Goal: Task Accomplishment & Management: Use online tool/utility

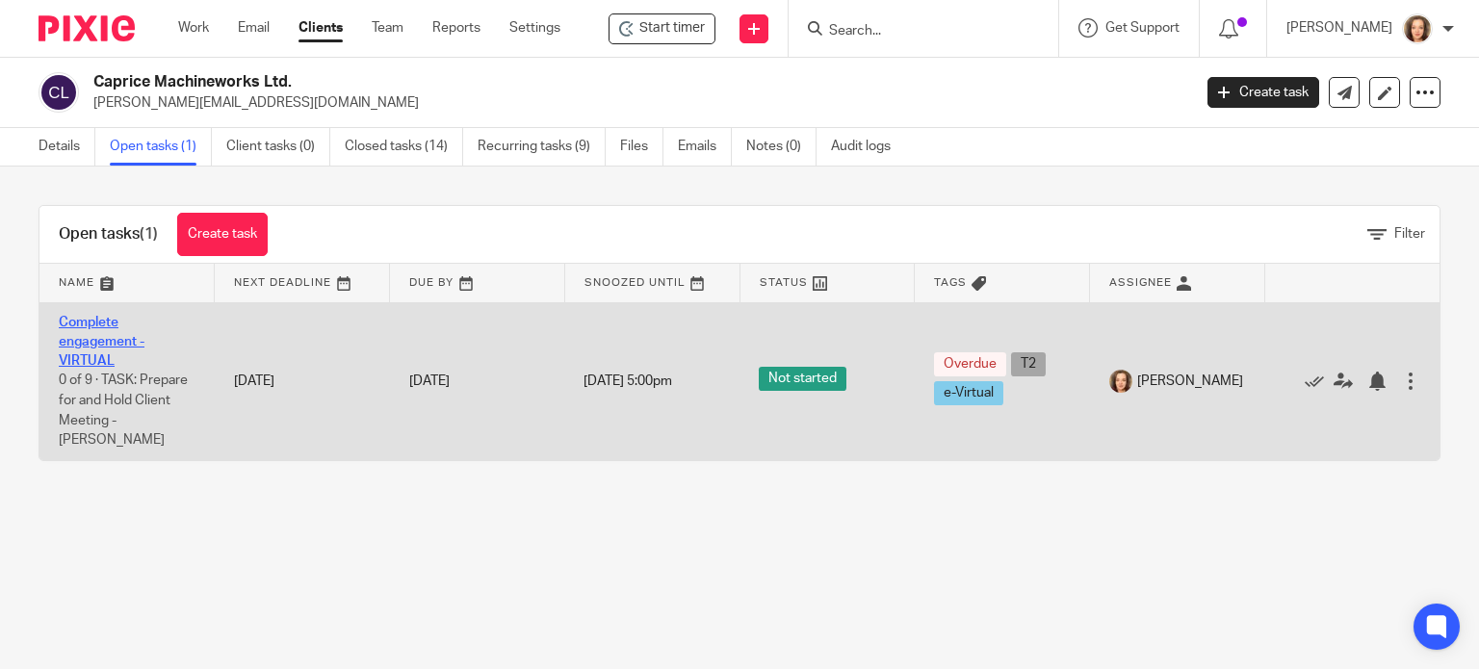
click at [101, 341] on link "Complete engagement - VIRTUAL" at bounding box center [102, 342] width 86 height 53
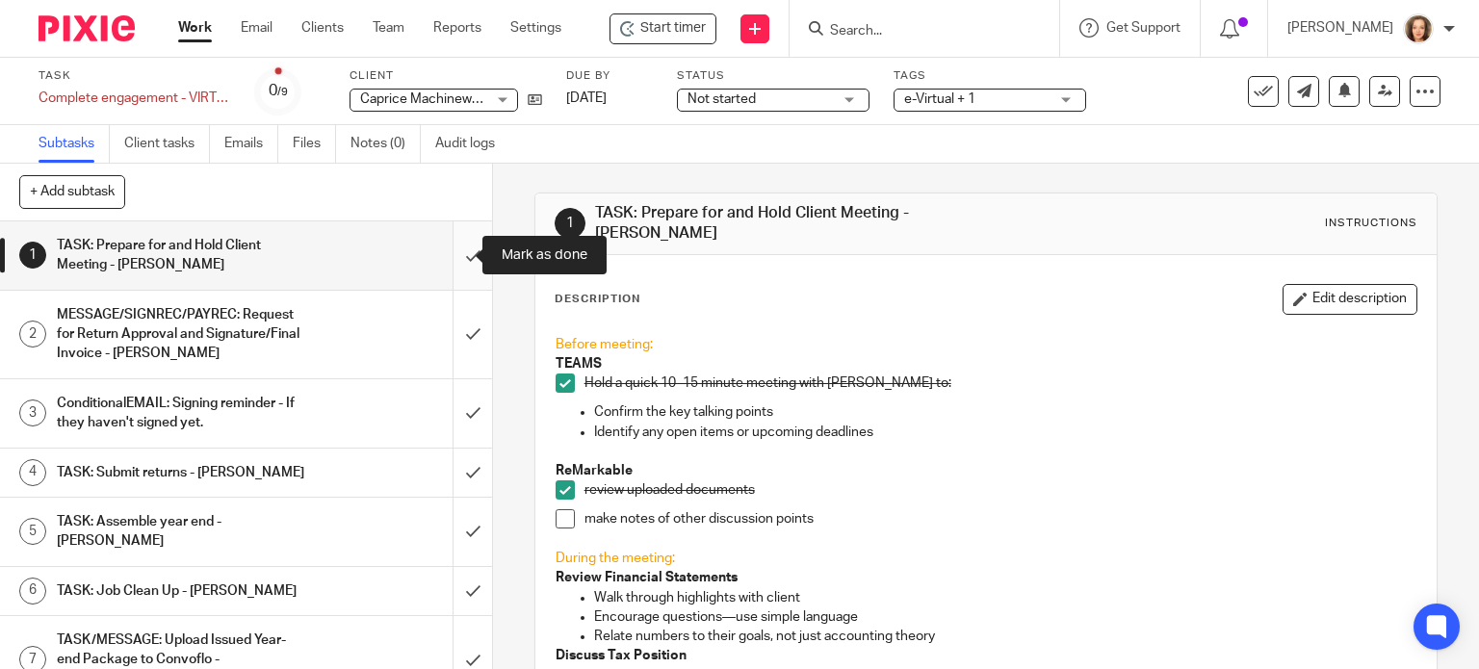
click at [455, 249] on input "submit" at bounding box center [246, 256] width 492 height 68
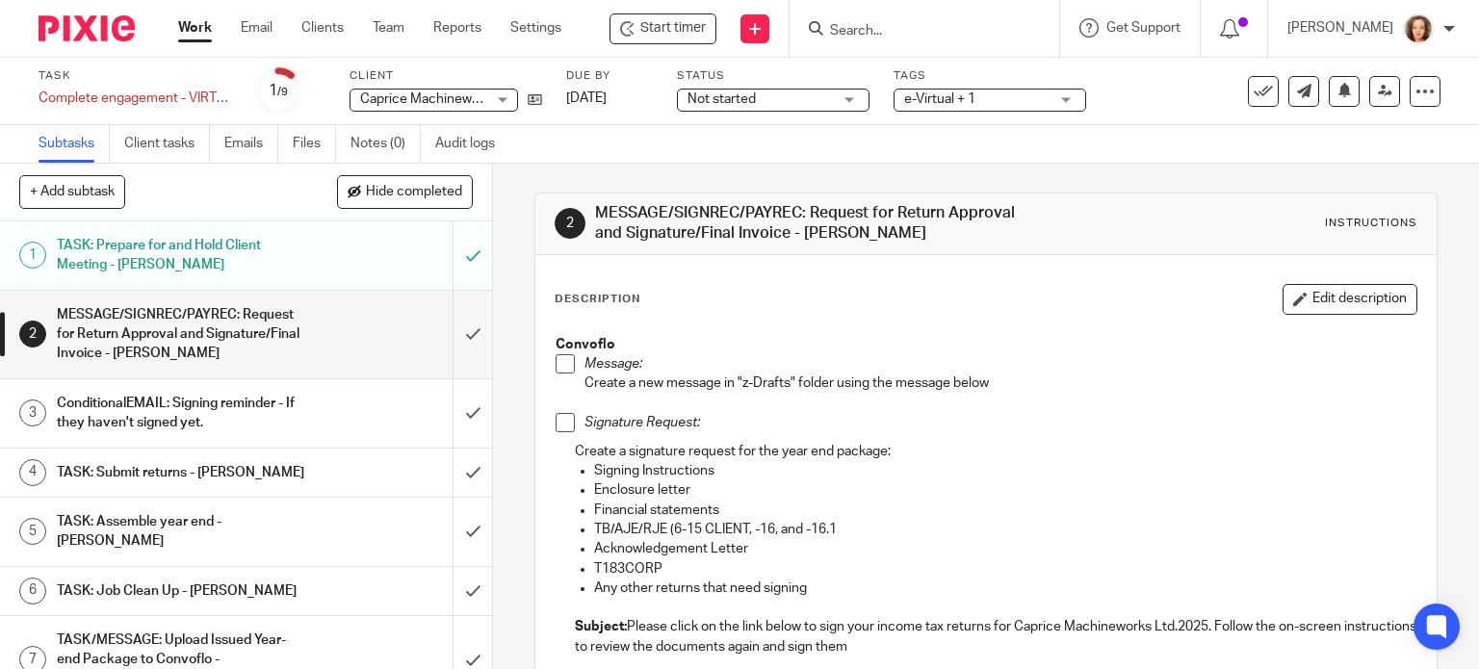
drag, startPoint x: 925, startPoint y: 649, endPoint x: 625, endPoint y: 627, distance: 300.4
click at [625, 627] on p "Subject: Please click on the link below to sign your income tax returns for Cap…" at bounding box center [996, 636] width 843 height 39
copy p "Please click on the link below to sign your income tax returns for Caprice Mach…"
click at [671, 550] on p "Acknowledgement Letter" at bounding box center [1006, 548] width 824 height 19
click at [568, 413] on li "Signature Request:" at bounding box center [987, 427] width 862 height 29
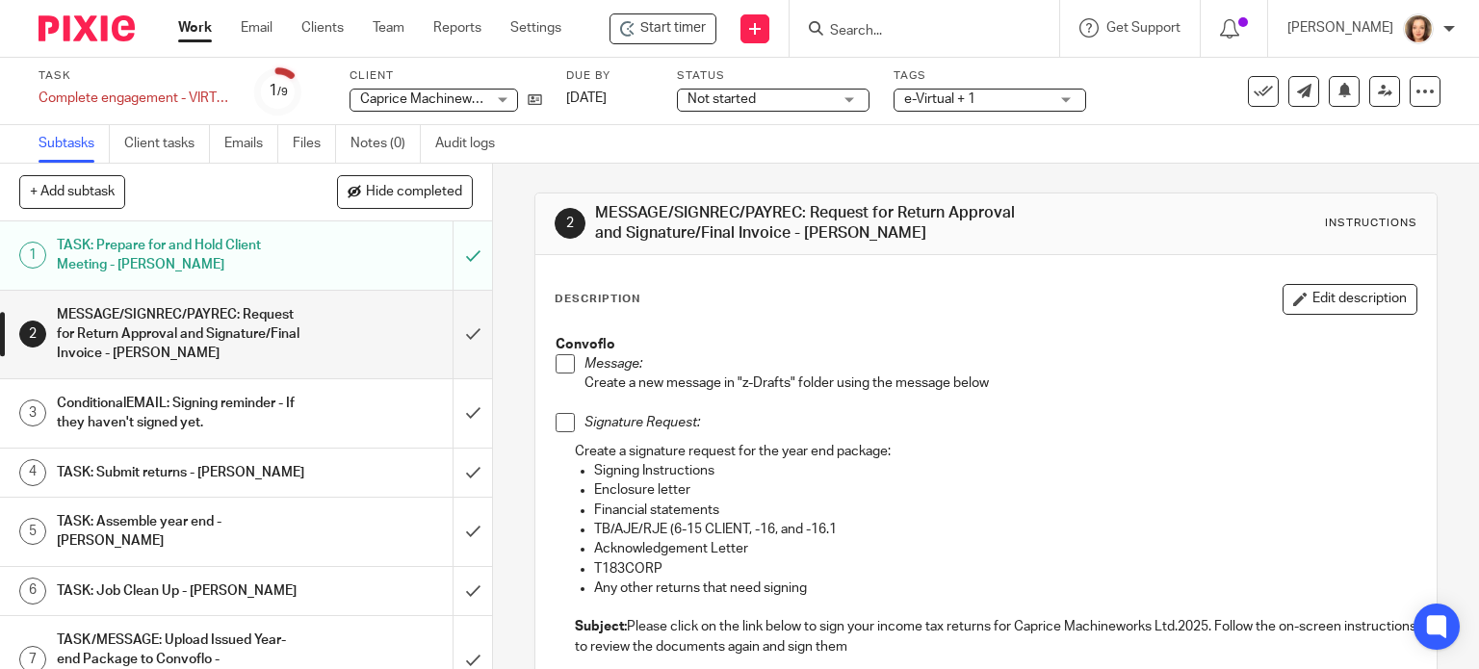
click at [560, 418] on span at bounding box center [565, 422] width 19 height 19
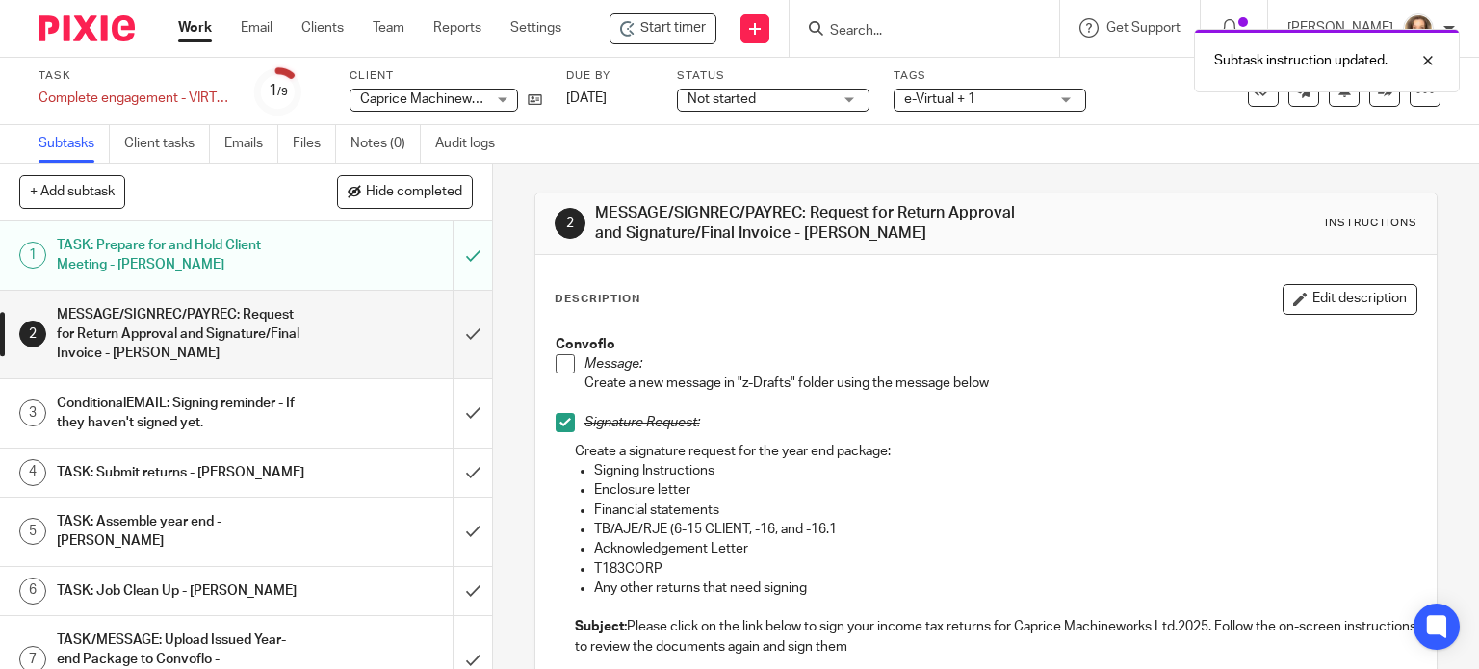
click at [749, 374] on p "Create a new message in "z-Drafts" folder using the message below" at bounding box center [1001, 383] width 833 height 19
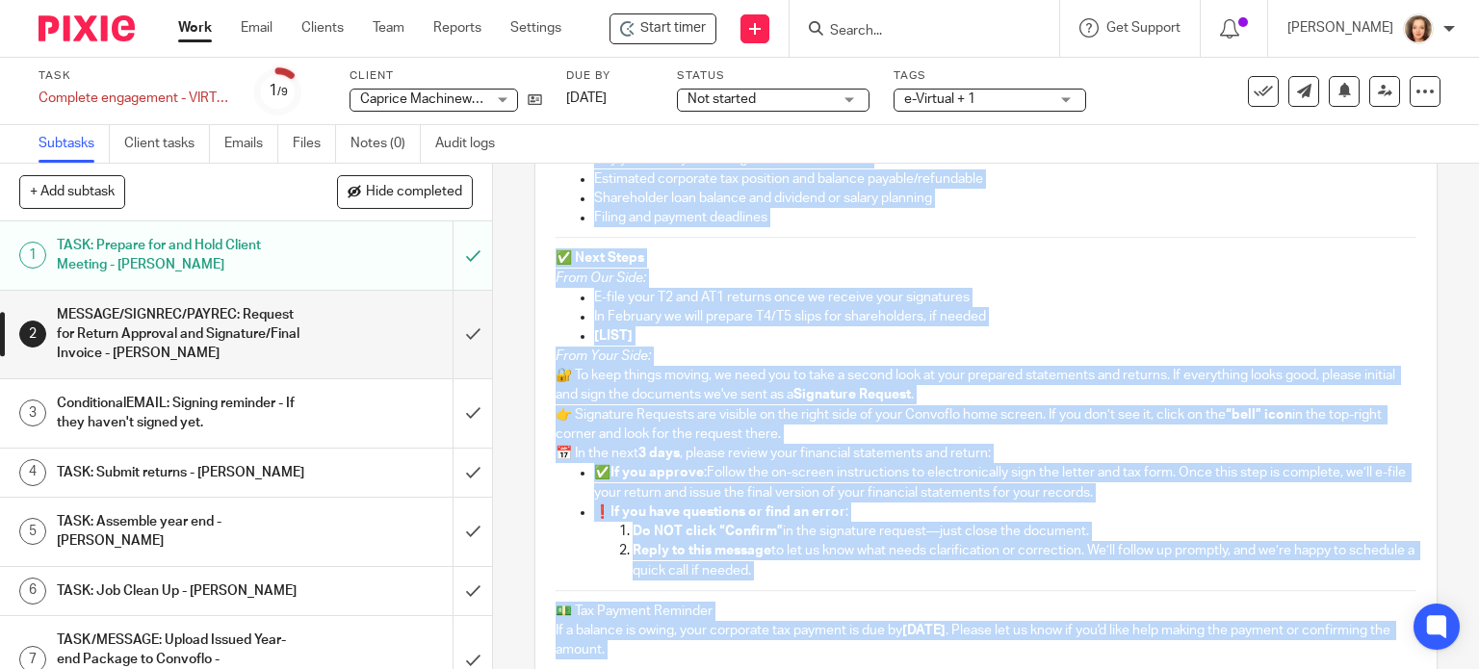
scroll to position [1167, 0]
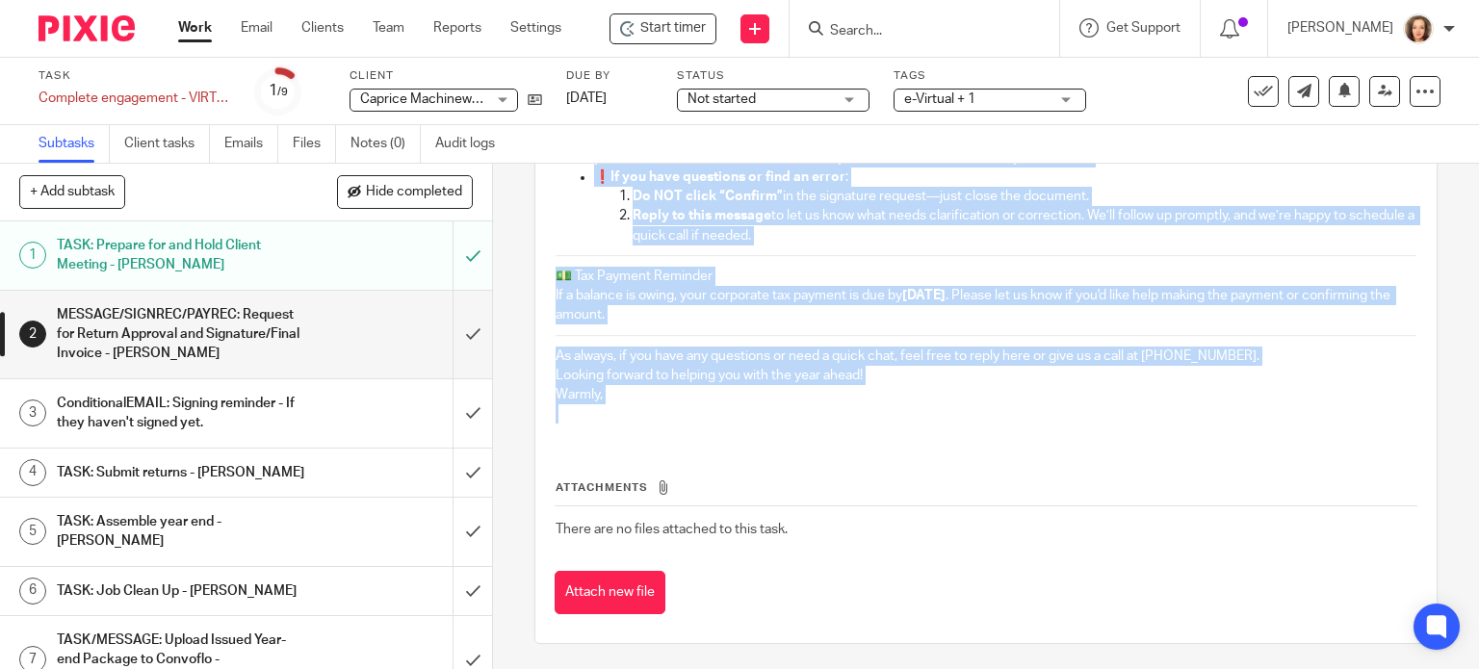
drag, startPoint x: 615, startPoint y: 270, endPoint x: 778, endPoint y: 407, distance: 213.2
copy div "We’re almost done! Summary & Next Steps – Year-End Financial Review Hi Dave, Th…"
click at [462, 331] on input "submit" at bounding box center [246, 335] width 492 height 88
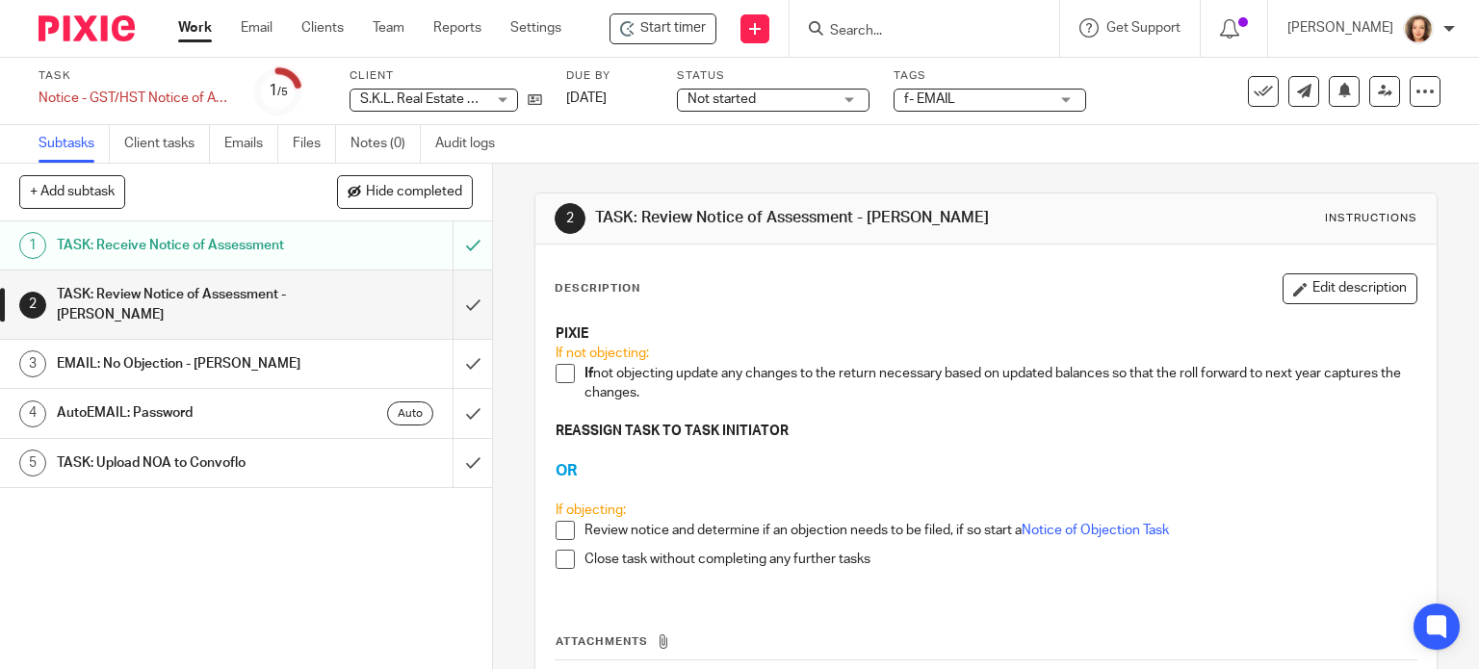
click at [347, 302] on div "TASK: Review Notice of Assessment - [PERSON_NAME]" at bounding box center [245, 304] width 377 height 49
click at [777, 422] on p "REASSIGN TASK TO TASK INITIATOR" at bounding box center [987, 431] width 862 height 19
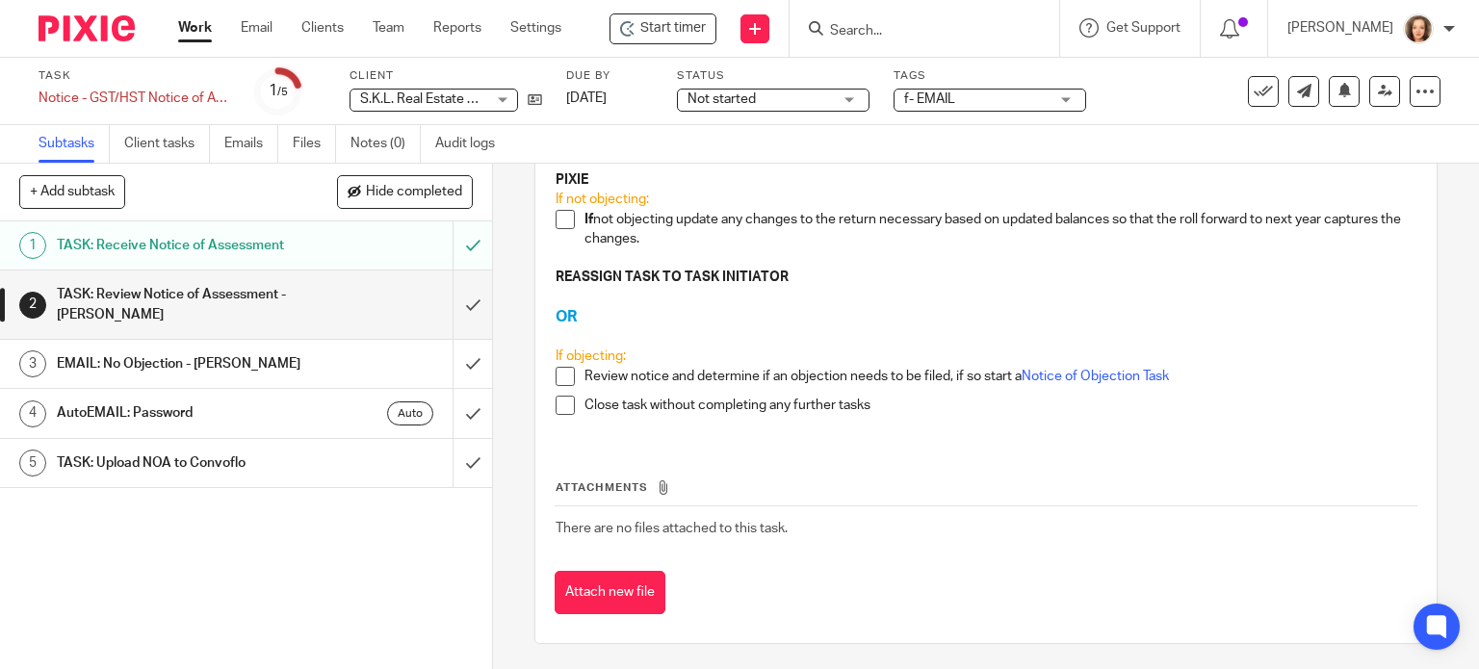
scroll to position [156, 0]
